Goal: Find specific page/section: Find specific page/section

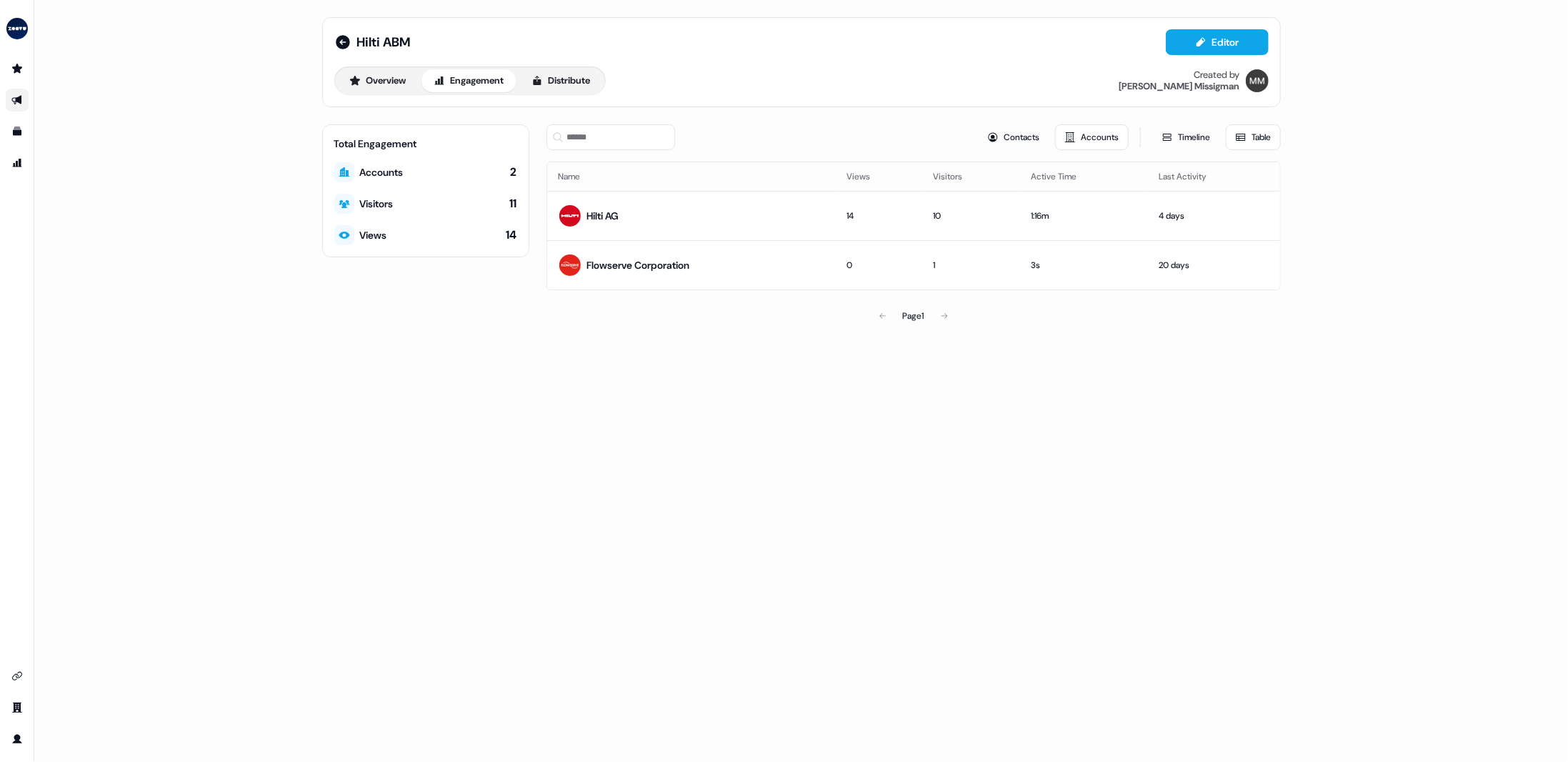
click at [22, 103] on icon "Go to outbound experience" at bounding box center [17, 100] width 12 height 12
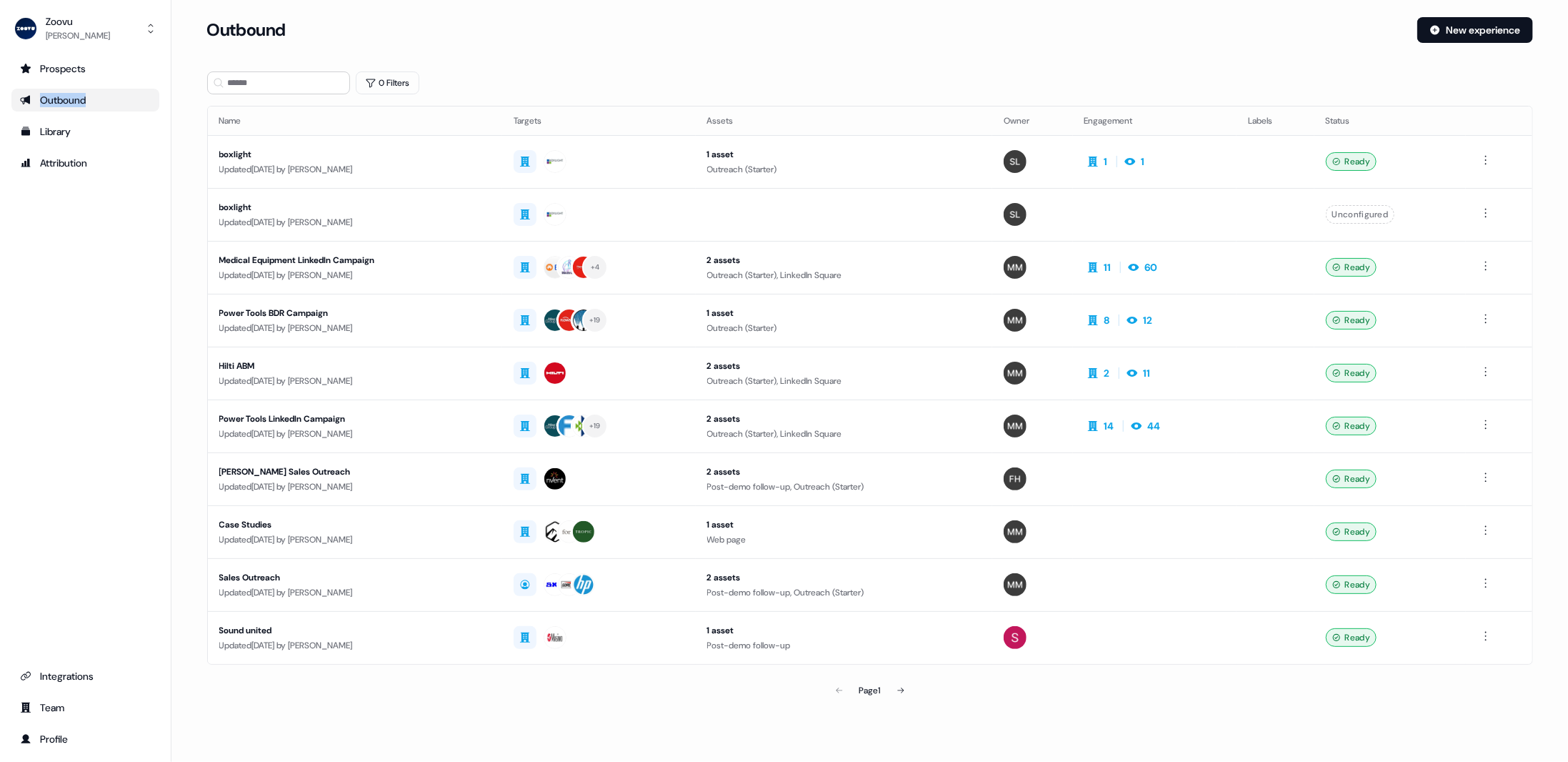
click at [23, 102] on icon "Go to outbound experience" at bounding box center [24, 101] width 10 height 9
click at [1199, 423] on td "14 49" at bounding box center [1155, 425] width 163 height 53
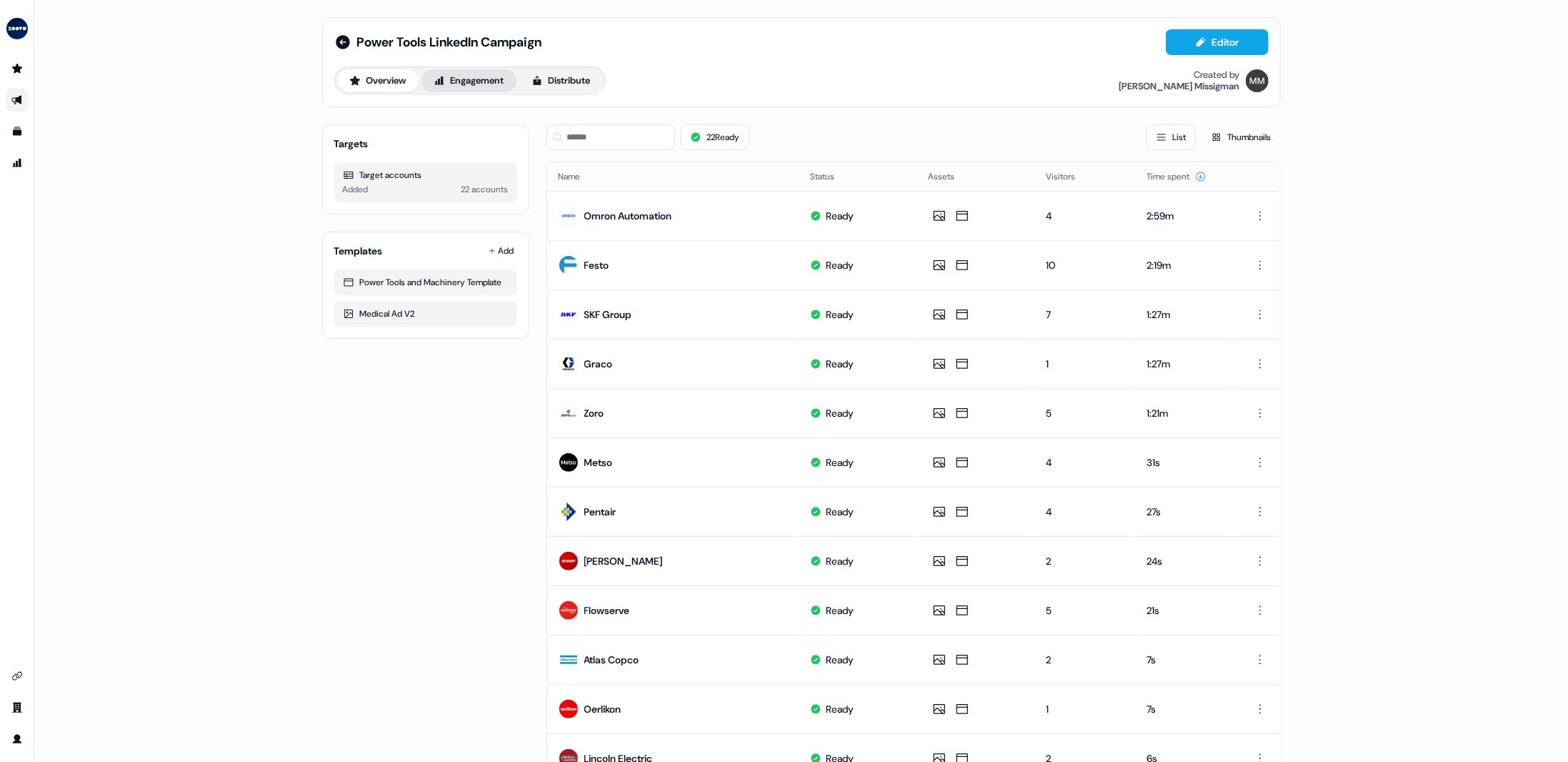
click at [461, 86] on button "Engagement" at bounding box center [469, 80] width 95 height 23
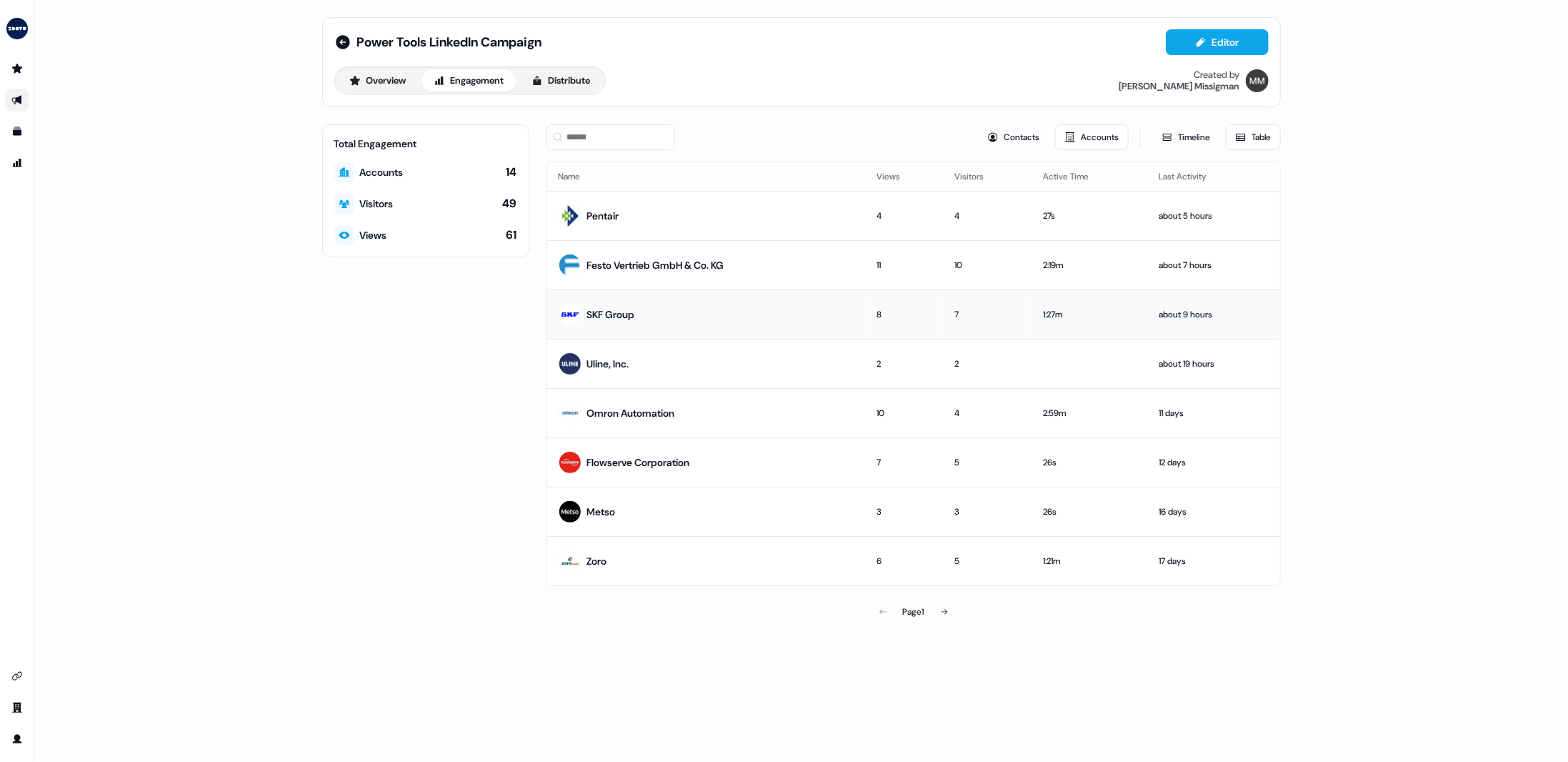
click at [744, 302] on td "SKF Group" at bounding box center [706, 314] width 318 height 49
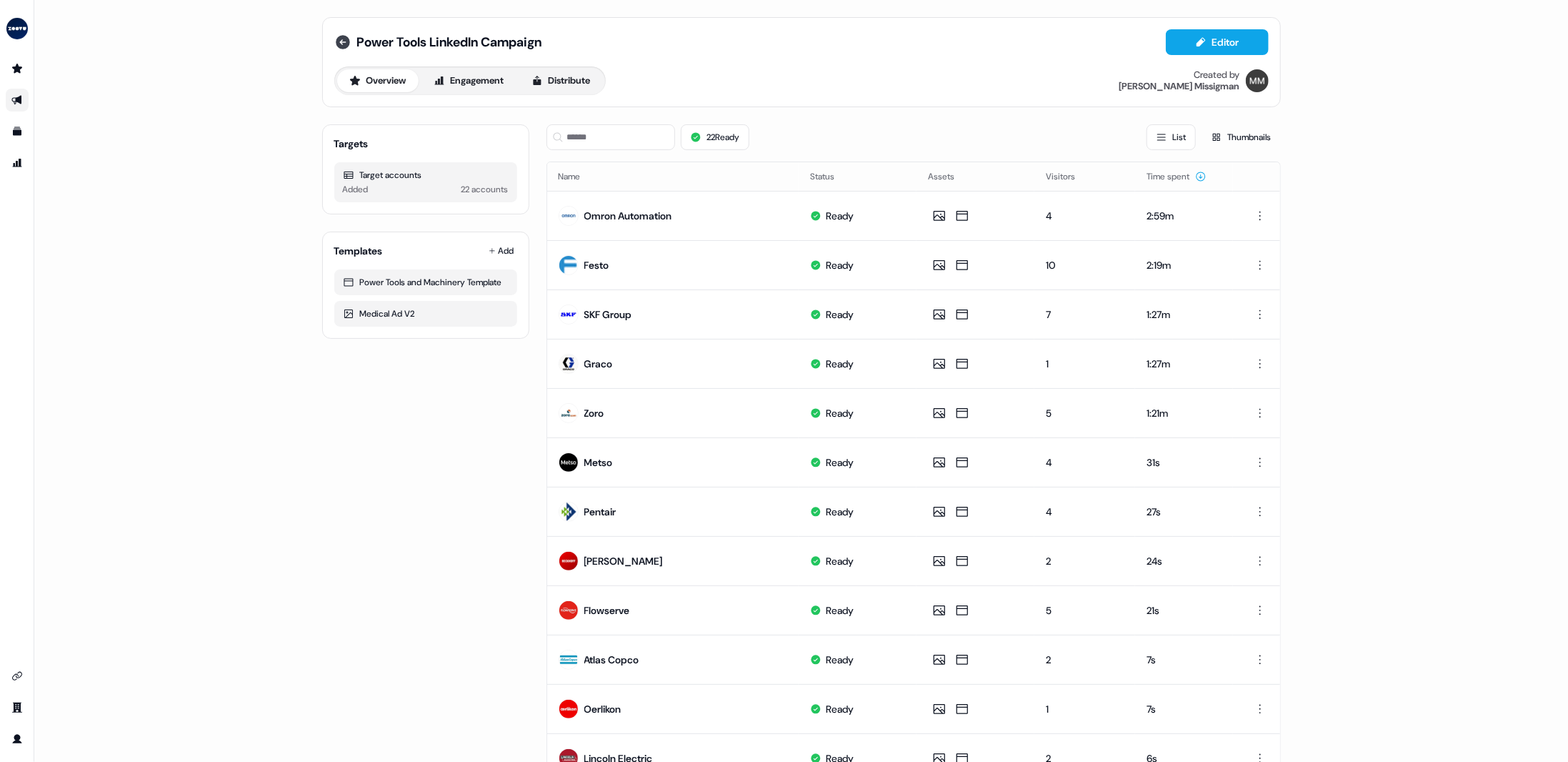
click at [336, 40] on icon at bounding box center [343, 43] width 15 height 15
